Goal: Task Accomplishment & Management: Complete application form

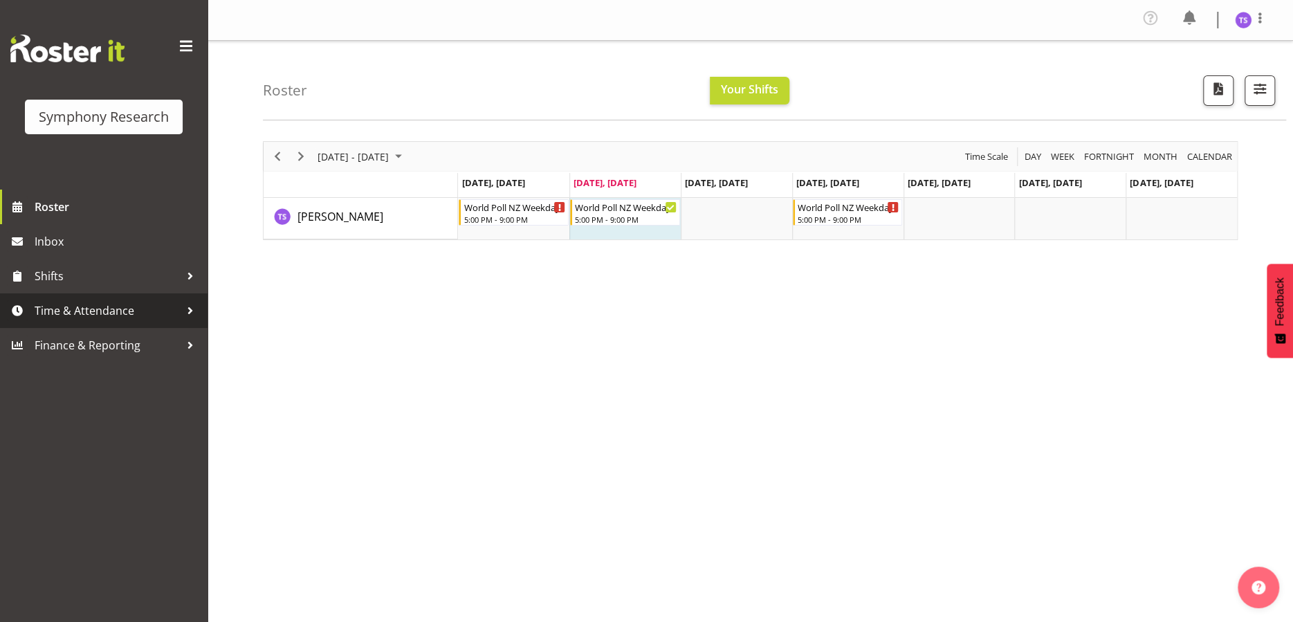
click at [53, 318] on span "Time & Attendance" at bounding box center [107, 310] width 145 height 21
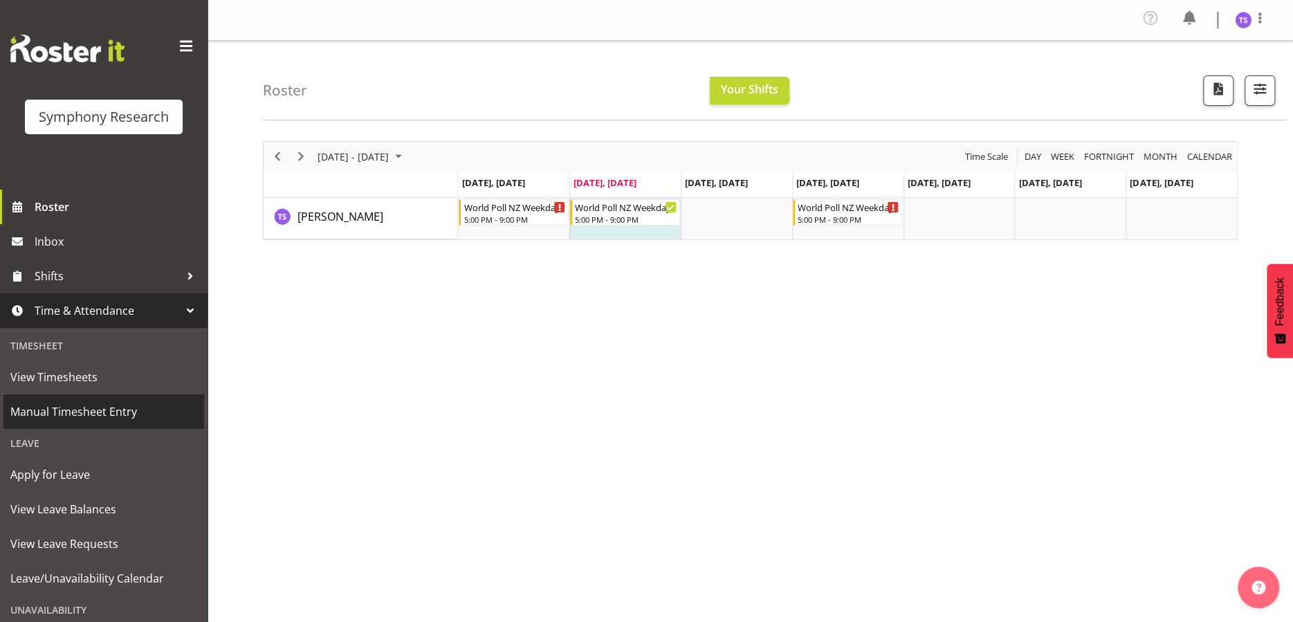
click at [92, 415] on span "Manual Timesheet Entry" at bounding box center [103, 411] width 187 height 21
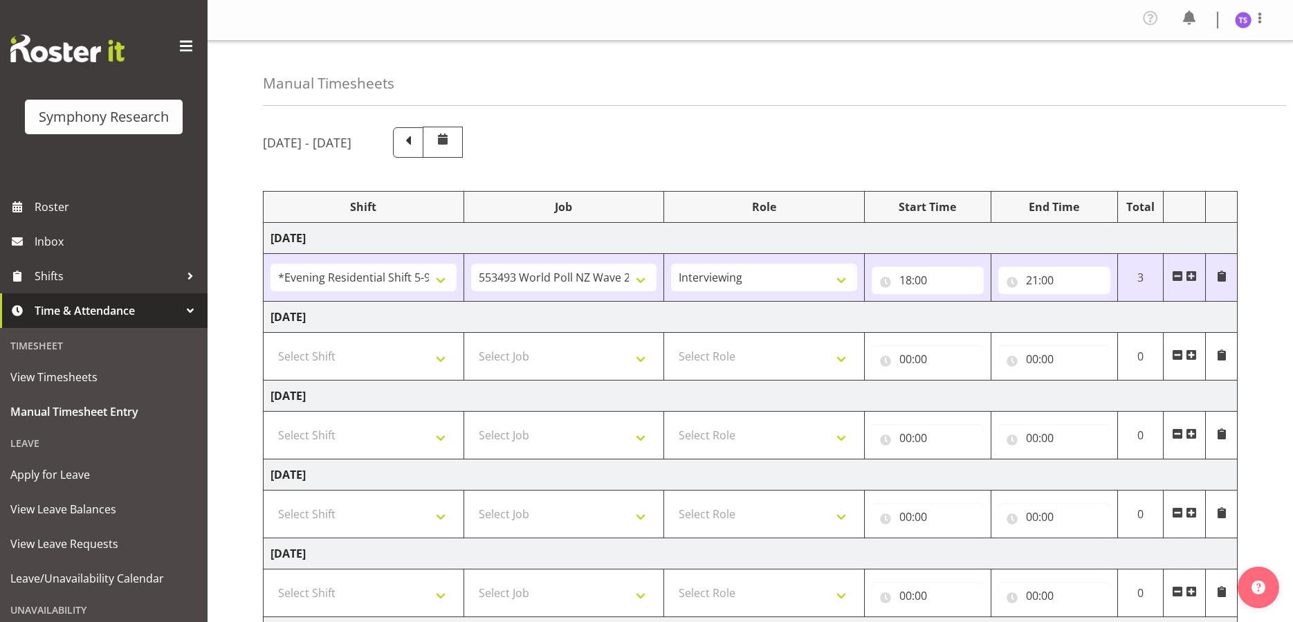
select select "48116"
select select "10527"
select select "47"
click at [324, 364] on select "Select Shift !!Weekend Residential (Roster IT Shift Label) *Business 9/10am ~ 4…" at bounding box center [363, 356] width 186 height 28
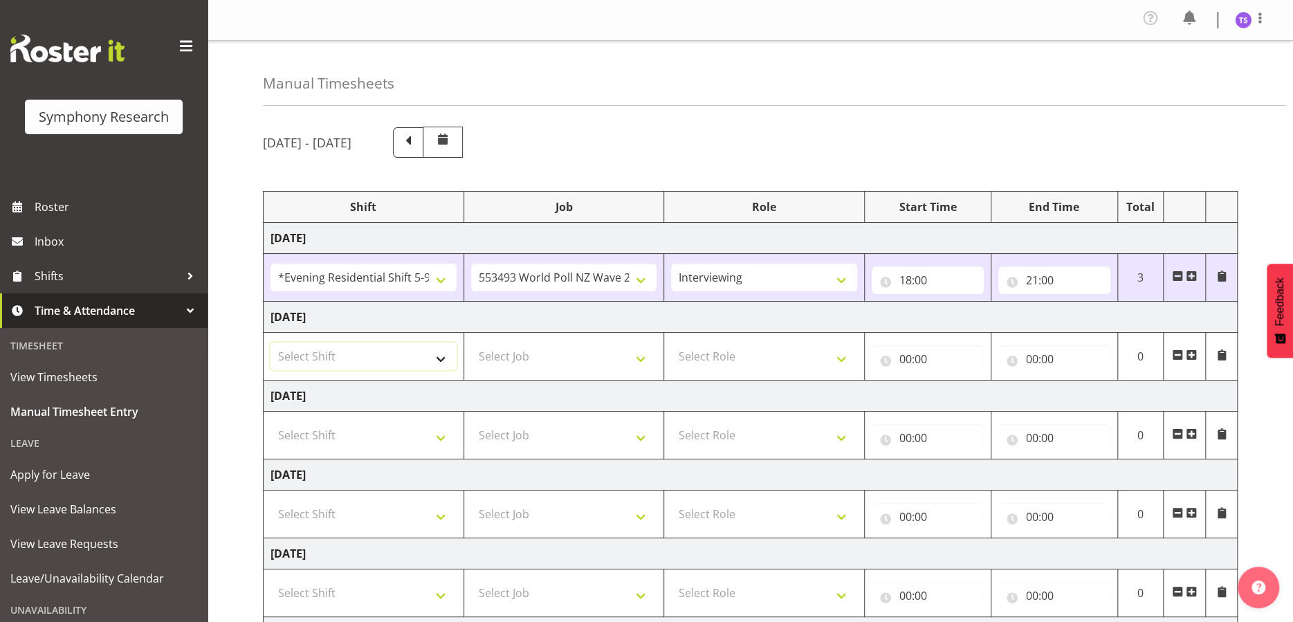
click at [437, 357] on select "Select Shift !!Weekend Residential (Roster IT Shift Label) *Business 9/10am ~ 4…" at bounding box center [363, 356] width 186 height 28
click at [434, 357] on select "Select Shift !!Weekend Residential (Roster IT Shift Label) *Business 9/10am ~ 4…" at bounding box center [363, 356] width 186 height 28
select select "48116"
click at [270, 342] on select "Select Shift !!Weekend Residential (Roster IT Shift Label) *Business 9/10am ~ 4…" at bounding box center [363, 356] width 186 height 28
click at [643, 356] on select "Select Job 550060 IF Admin 553492 World Poll Aus Wave 2 Main 2025 553493 World …" at bounding box center [564, 356] width 186 height 28
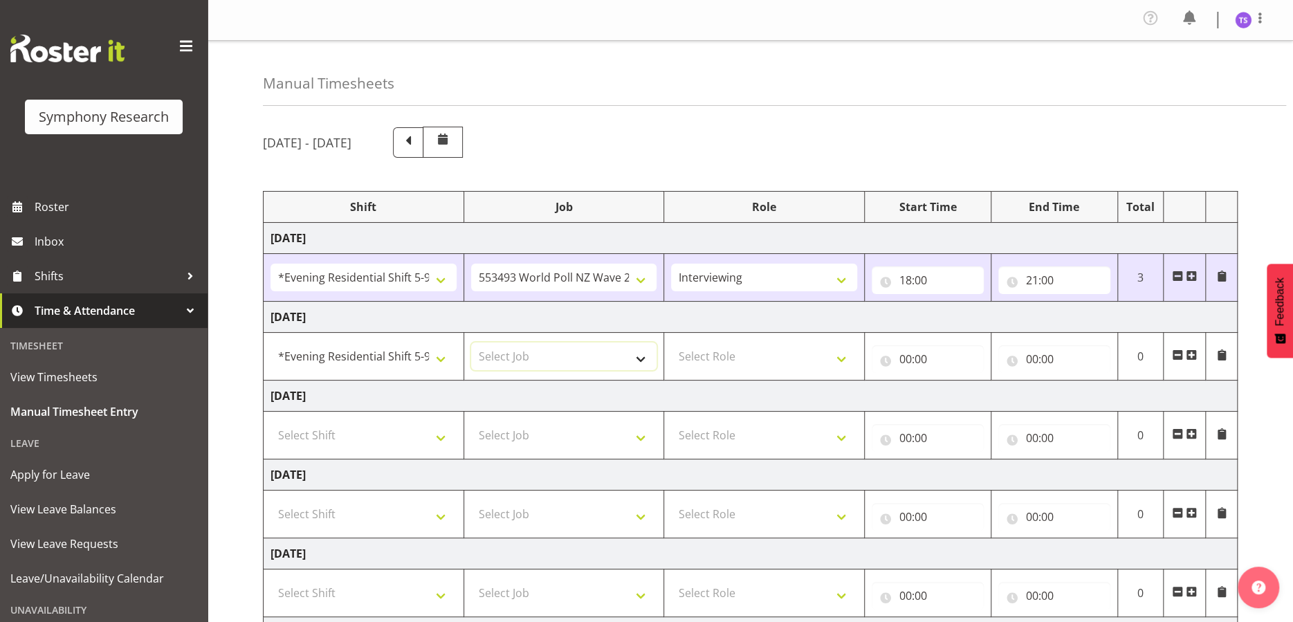
select select "10527"
click at [471, 342] on select "Select Job 550060 IF Admin 553492 World Poll Aus Wave 2 Main 2025 553493 World …" at bounding box center [564, 356] width 186 height 28
click at [843, 359] on select "Select Role Briefing Interviewing" at bounding box center [764, 356] width 186 height 28
select select "47"
click at [671, 342] on select "Select Role Briefing Interviewing" at bounding box center [764, 356] width 186 height 28
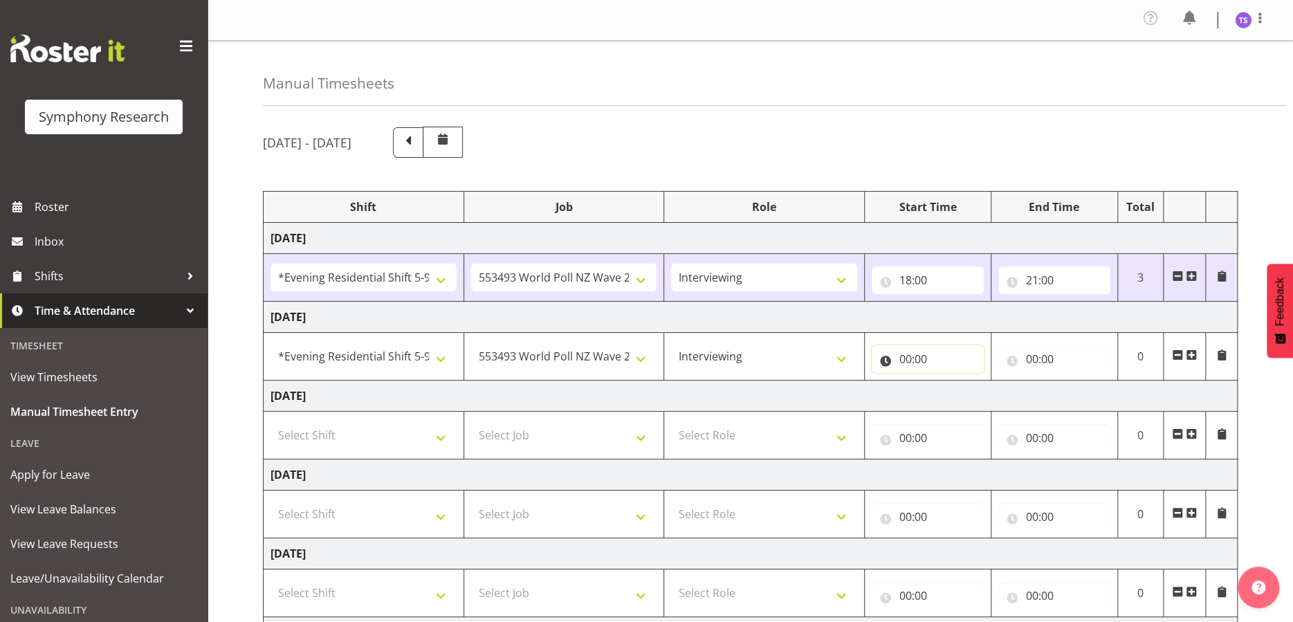
click at [942, 354] on input "00:00" at bounding box center [928, 359] width 112 height 28
click at [961, 394] on select "00 01 02 03 04 05 06 07 08 09 10 11 12 13 14 15 16 17 18 19 20 21 22 23" at bounding box center [966, 395] width 31 height 28
select select "18"
click at [951, 381] on select "00 01 02 03 04 05 06 07 08 09 10 11 12 13 14 15 16 17 18 19 20 21 22 23" at bounding box center [966, 395] width 31 height 28
type input "18:00"
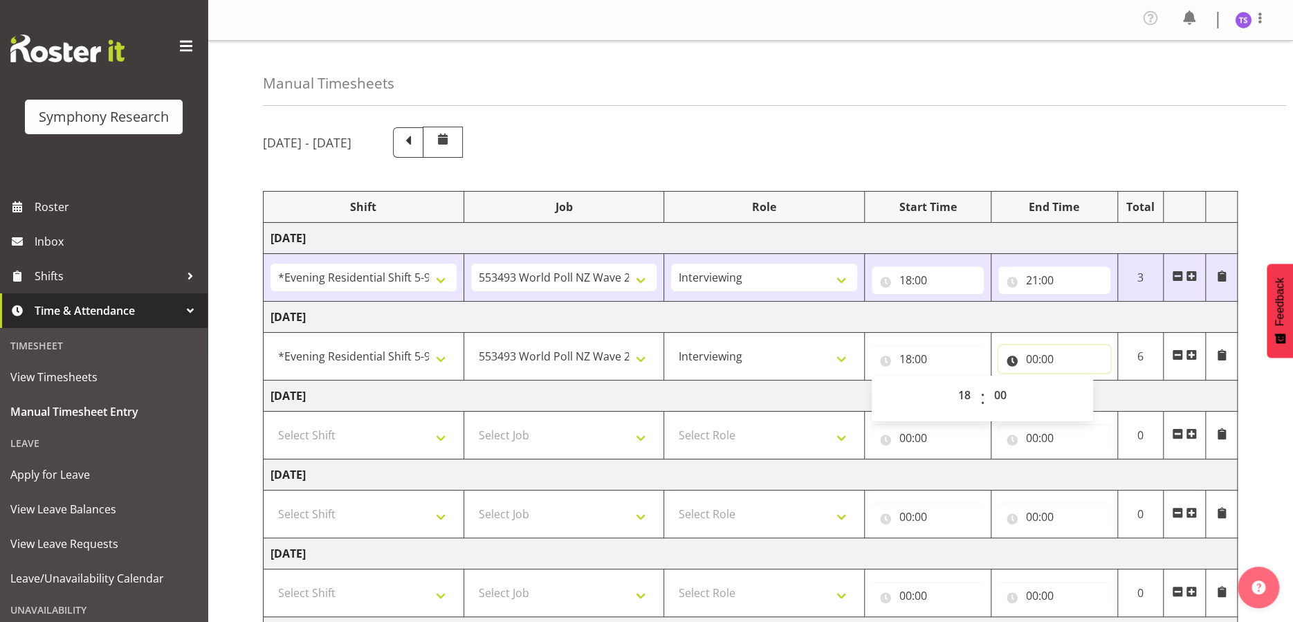
click at [1027, 358] on input "00:00" at bounding box center [1054, 359] width 112 height 28
click at [1088, 392] on select "00 01 02 03 04 05 06 07 08 09 10 11 12 13 14 15 16 17 18 19 20 21 22 23" at bounding box center [1092, 395] width 31 height 28
select select "21"
click at [1077, 381] on select "00 01 02 03 04 05 06 07 08 09 10 11 12 13 14 15 16 17 18 19 20 21 22 23" at bounding box center [1092, 395] width 31 height 28
type input "21:00"
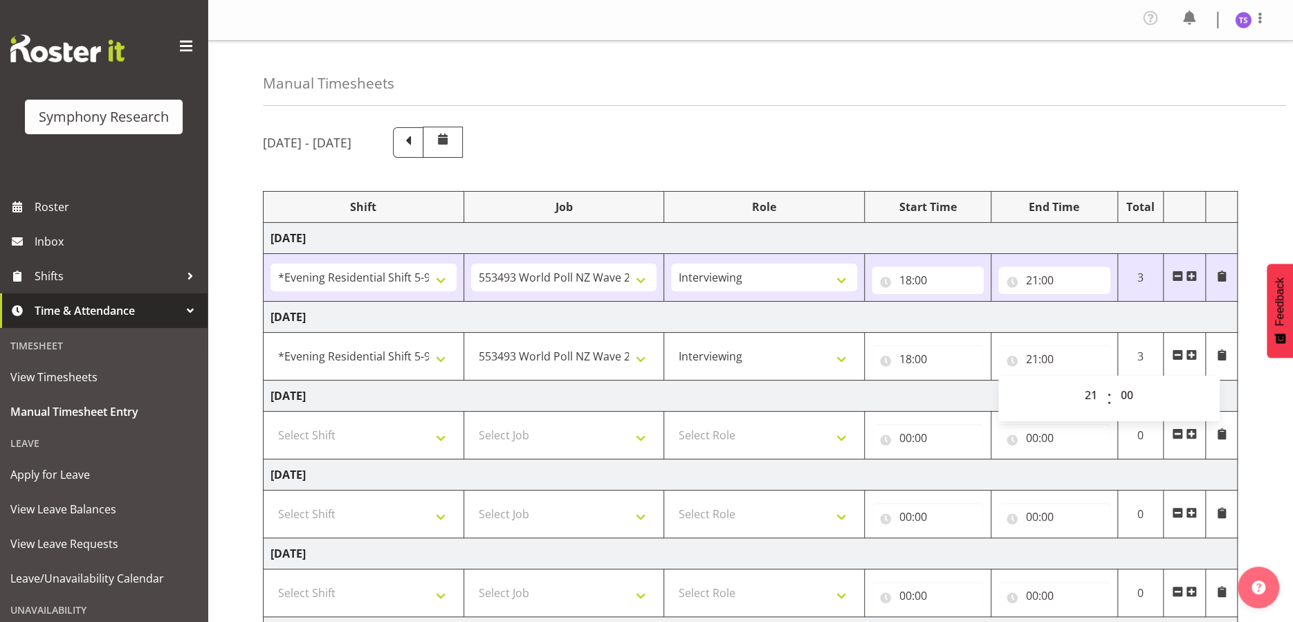
click at [961, 417] on td "00:00 00 01 02 03 04 05 06 07 08 09 10 11 12 13 14 15 16 17 18 19 20 21 22 23 :…" at bounding box center [927, 436] width 127 height 48
click at [1259, 405] on div "[DATE] - [DATE] Shift Job Role Start Time End Time Total [DATE] !!Weekend Resid…" at bounding box center [778, 484] width 1030 height 736
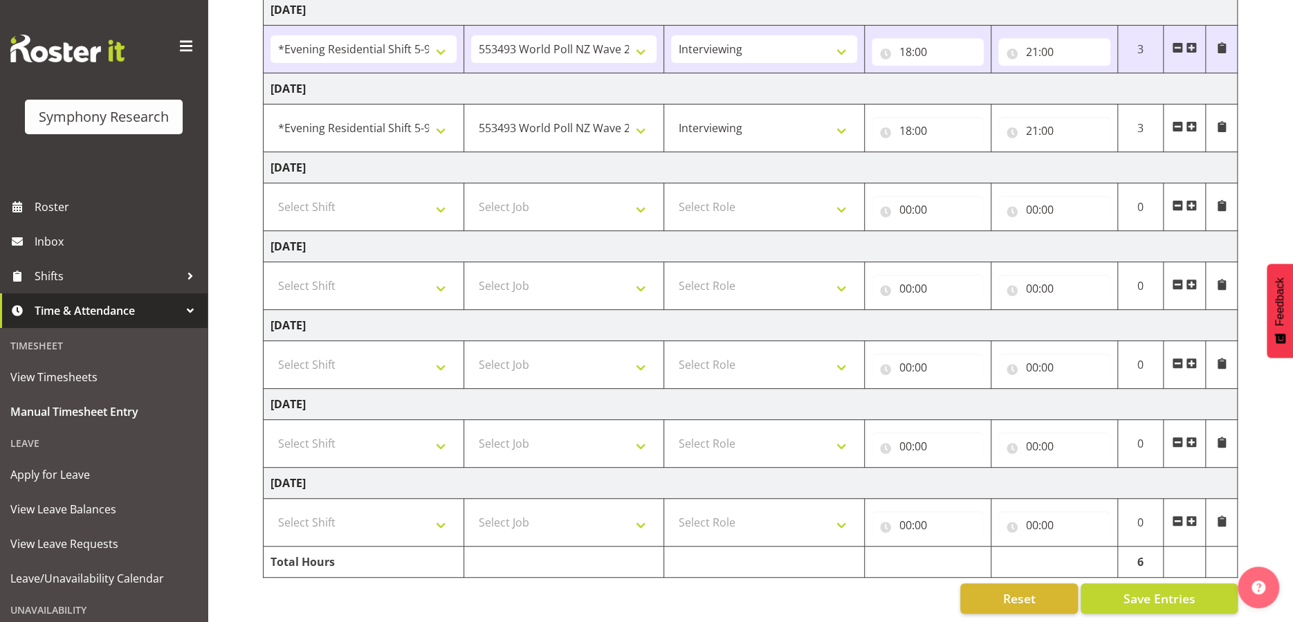
scroll to position [240, 0]
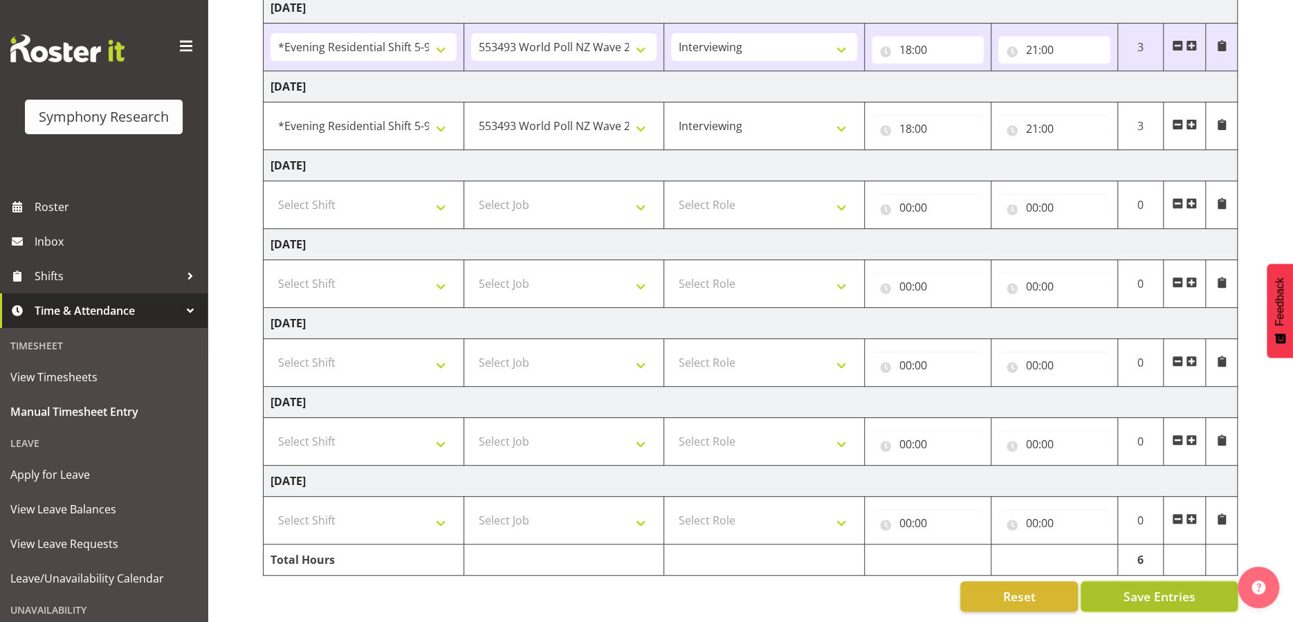
click at [1147, 587] on span "Save Entries" at bounding box center [1159, 596] width 72 height 18
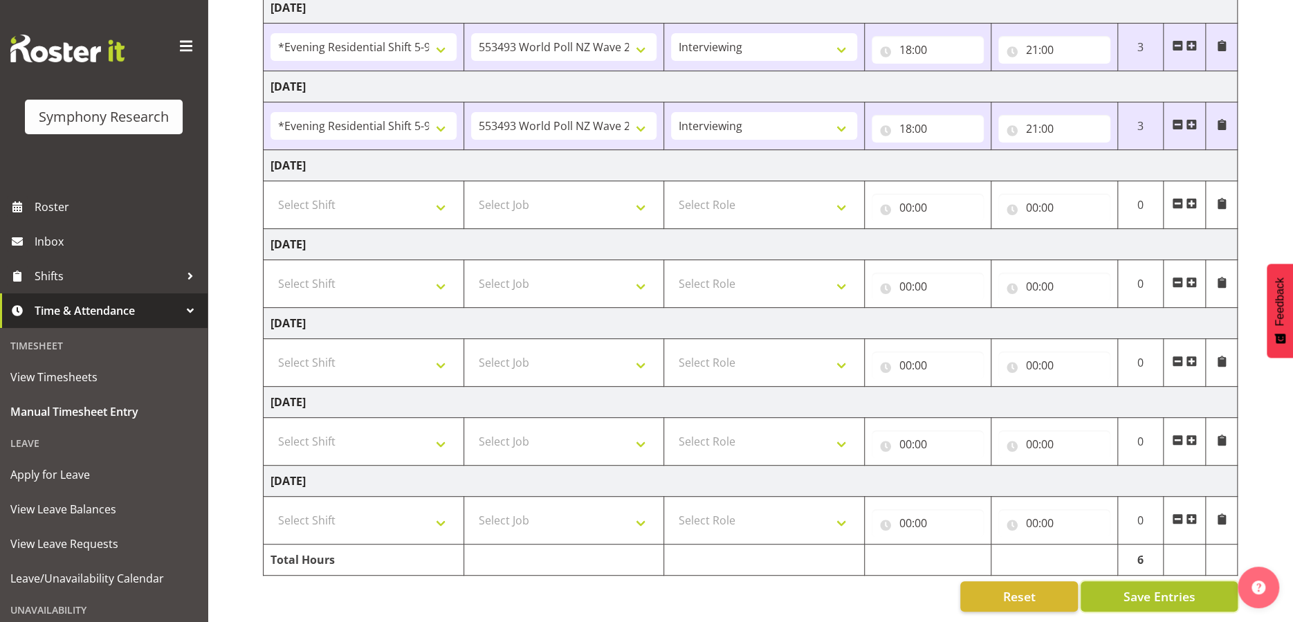
click at [1126, 587] on span "Save Entries" at bounding box center [1159, 596] width 72 height 18
